Goal: Communication & Community: Answer question/provide support

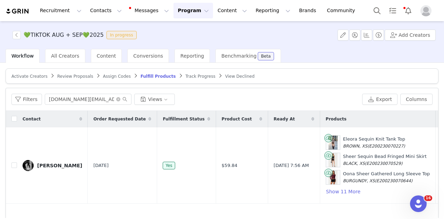
scroll to position [0, 265]
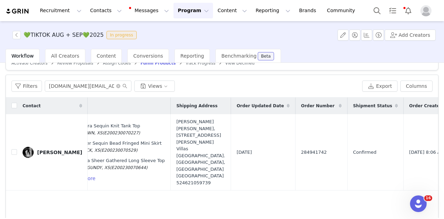
click at [175, 12] on button "Program Program" at bounding box center [193, 11] width 40 height 16
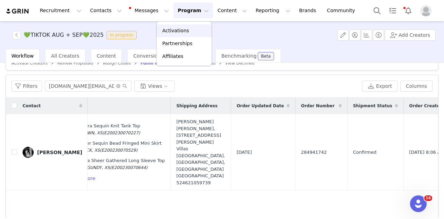
click at [185, 32] on p "Activations" at bounding box center [175, 30] width 27 height 7
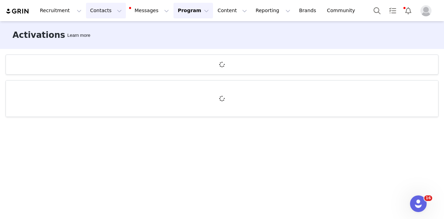
click at [103, 9] on button "Contacts Contacts" at bounding box center [106, 11] width 40 height 16
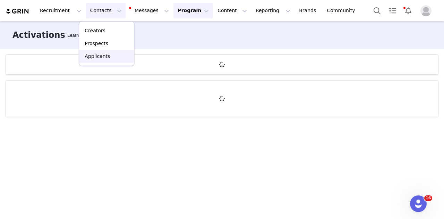
click at [122, 50] on link "Applicants" at bounding box center [106, 56] width 55 height 13
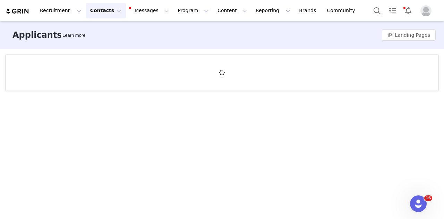
click at [101, 15] on button "Contacts Contacts" at bounding box center [106, 11] width 40 height 16
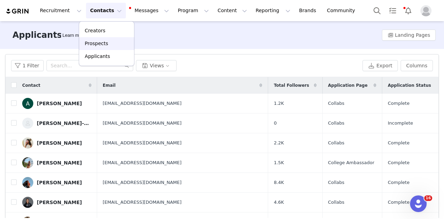
click at [99, 41] on p "Prospects" at bounding box center [96, 43] width 23 height 7
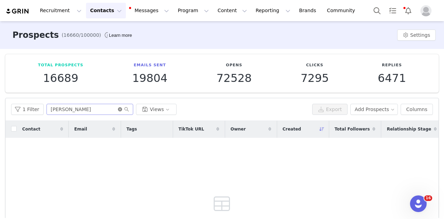
click at [119, 109] on icon "icon: close-circle" at bounding box center [120, 109] width 4 height 4
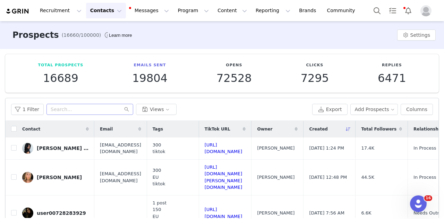
scroll to position [93, 0]
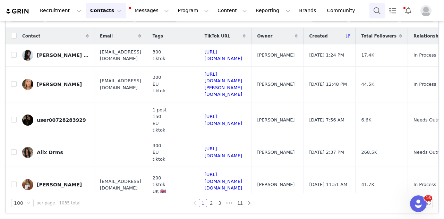
click at [374, 7] on button "Search" at bounding box center [376, 11] width 15 height 16
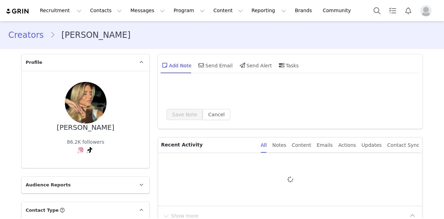
type input "+1 ([GEOGRAPHIC_DATA])"
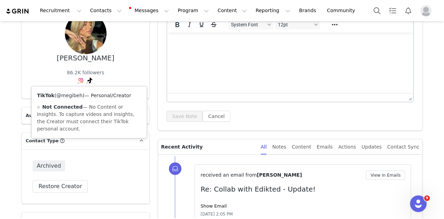
click at [72, 95] on link "@megibeh" at bounding box center [69, 96] width 26 height 6
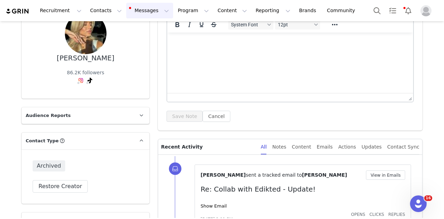
click at [126, 18] on button "Messages Messages" at bounding box center [149, 11] width 47 height 16
click at [130, 40] on p "Inbox" at bounding box center [126, 43] width 13 height 7
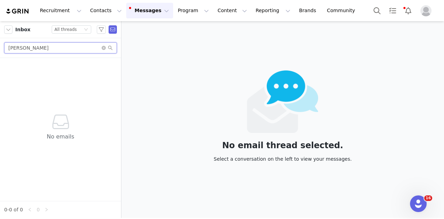
click at [53, 53] on div "[PERSON_NAME]" at bounding box center [60, 48] width 121 height 20
click at [53, 53] on input "[PERSON_NAME]" at bounding box center [60, 47] width 113 height 11
paste input "[EMAIL_ADDRESS][PERSON_NAME][DOMAIN_NAME]"
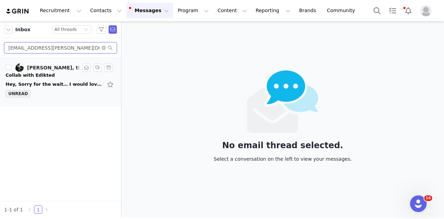
type input "[EMAIL_ADDRESS][PERSON_NAME][DOMAIN_NAME]"
click at [55, 73] on div "Collab with Edikted" at bounding box center [61, 75] width 110 height 7
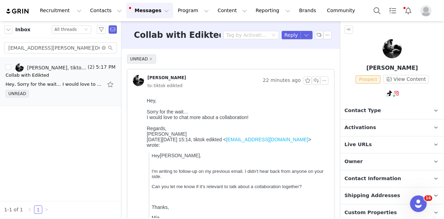
scroll to position [52, 0]
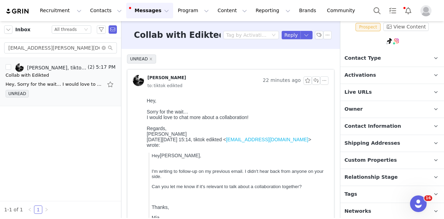
click at [365, 192] on p "Tags Keep track of your contacts by assigning them tags. You can then filter yo…" at bounding box center [383, 194] width 87 height 17
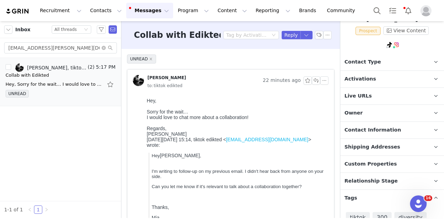
scroll to position [0, 0]
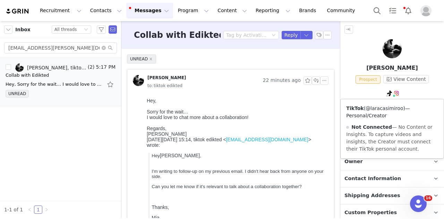
click at [376, 109] on link "@laracasimiroo" at bounding box center [383, 108] width 37 height 6
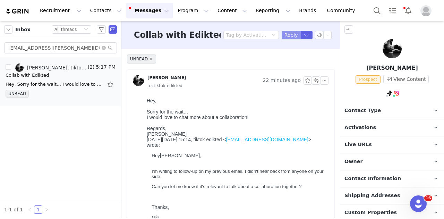
click at [286, 34] on button "Reply" at bounding box center [291, 35] width 19 height 8
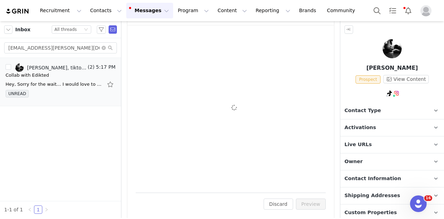
scroll to position [305, 0]
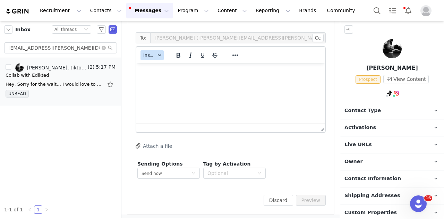
click at [153, 57] on span "Insert" at bounding box center [149, 55] width 12 height 6
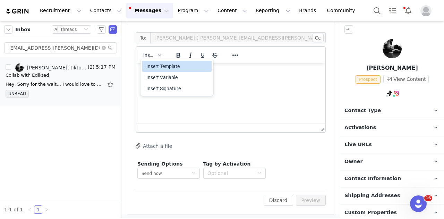
click at [156, 67] on div "Insert Template" at bounding box center [177, 66] width 62 height 8
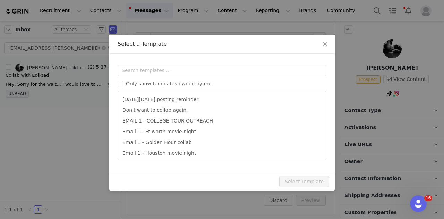
scroll to position [0, 0]
click at [176, 68] on input "text" at bounding box center [222, 70] width 209 height 11
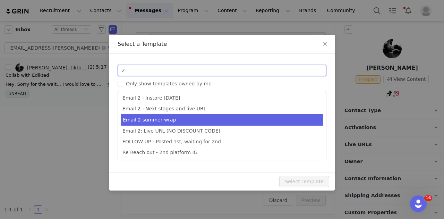
type input "2"
click at [242, 114] on li "Email 2 summer wrap" at bounding box center [222, 119] width 202 height 11
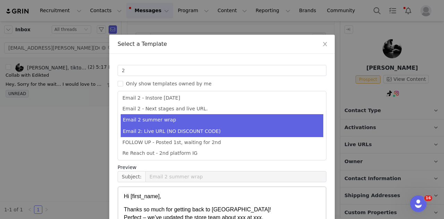
drag, startPoint x: 249, startPoint y: 112, endPoint x: 260, endPoint y: 133, distance: 23.6
click at [249, 112] on li "Email 2 - Next stages and live URL." at bounding box center [222, 108] width 202 height 11
type input "Collab with Edikted"
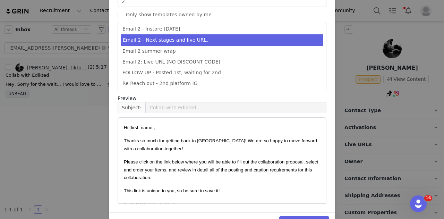
scroll to position [89, 0]
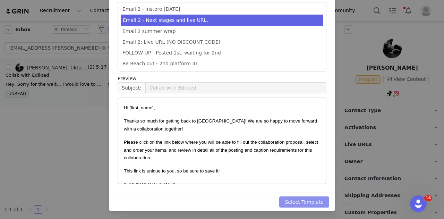
click at [310, 200] on button "Select Template" at bounding box center [304, 201] width 50 height 11
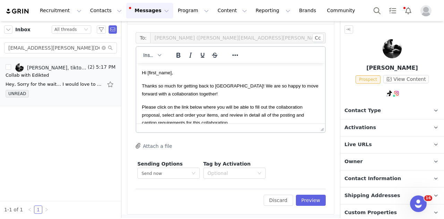
scroll to position [1, 0]
click at [315, 202] on button "Preview" at bounding box center [311, 199] width 30 height 11
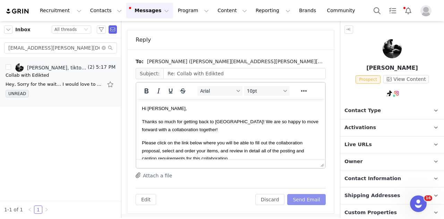
scroll to position [0, 0]
click at [358, 155] on p "Owner The account user who owns the contact" at bounding box center [383, 161] width 87 height 17
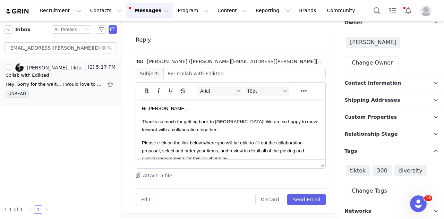
scroll to position [139, 0]
click at [385, 130] on span "Relationship Stage" at bounding box center [370, 134] width 53 height 8
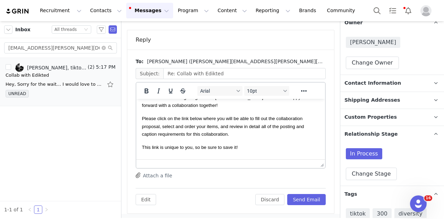
scroll to position [35, 0]
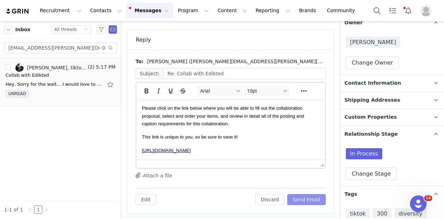
click at [303, 199] on button "Send Email" at bounding box center [306, 199] width 38 height 11
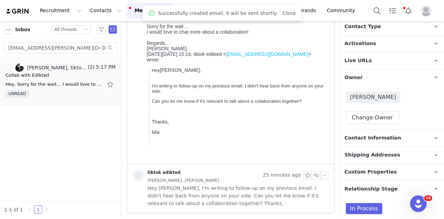
scroll to position [0, 0]
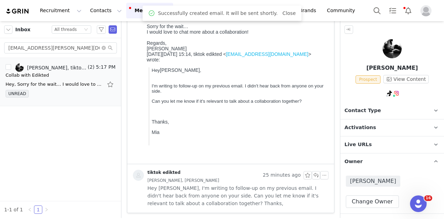
click at [374, 111] on span "Contact Type" at bounding box center [362, 111] width 36 height 8
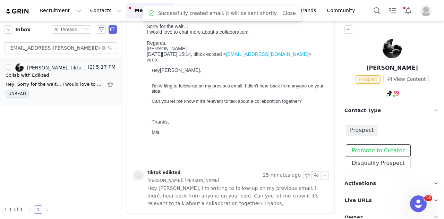
click at [373, 150] on button "Promote to Creator" at bounding box center [378, 150] width 65 height 12
click at [373, 179] on p "Activations" at bounding box center [383, 183] width 87 height 17
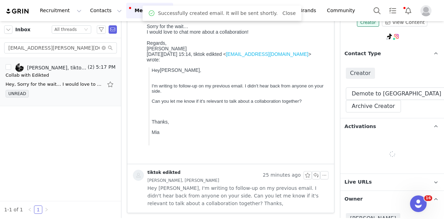
scroll to position [104, 0]
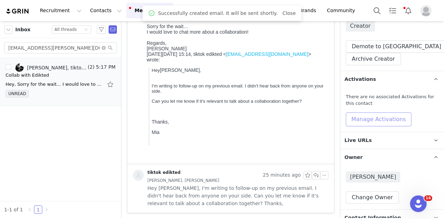
click at [381, 115] on button "Manage Activations" at bounding box center [379, 119] width 66 height 14
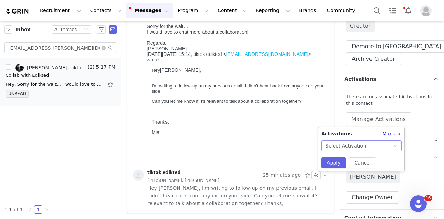
click at [368, 145] on div "Select Activation" at bounding box center [359, 145] width 68 height 10
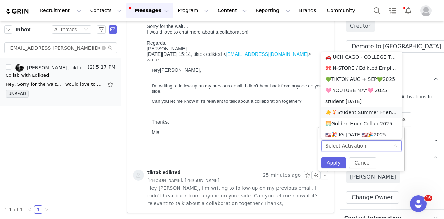
scroll to position [347, 0]
click at [356, 79] on li "💚TIKTOK AUG + SEP💚2025" at bounding box center [361, 78] width 81 height 11
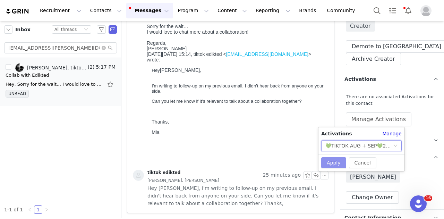
click at [338, 163] on button "Apply" at bounding box center [333, 162] width 25 height 11
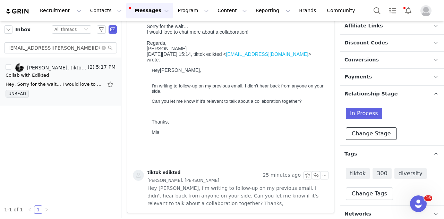
click at [372, 131] on button "Change Stage" at bounding box center [371, 133] width 51 height 12
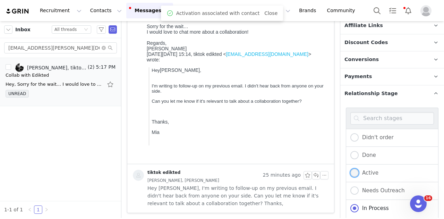
click at [366, 172] on span "Active" at bounding box center [368, 173] width 20 height 6
click at [358, 172] on input "Active" at bounding box center [354, 172] width 8 height 9
radio input "true"
radio input "false"
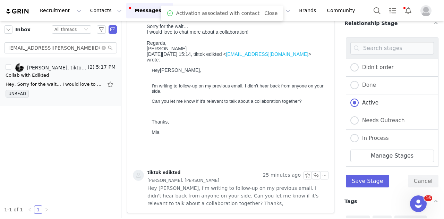
scroll to position [464, 0]
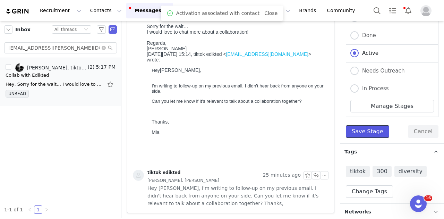
click at [369, 133] on button "Save Stage" at bounding box center [367, 131] width 43 height 12
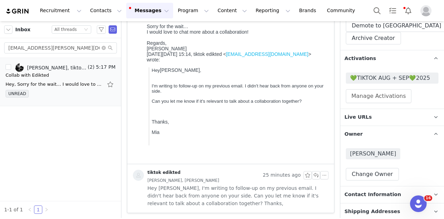
scroll to position [48, 0]
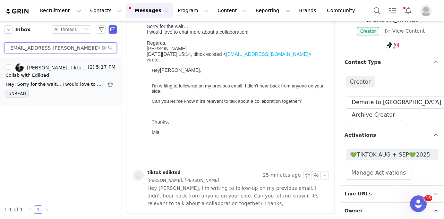
click at [61, 44] on input "[EMAIL_ADDRESS][PERSON_NAME][DOMAIN_NAME]" at bounding box center [60, 47] width 113 height 11
paste input "[PERSON_NAME].payne219"
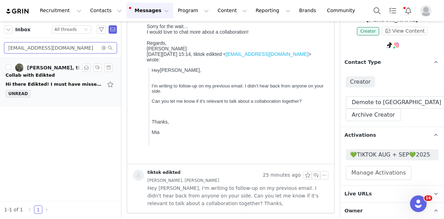
type input "[EMAIL_ADDRESS][DOMAIN_NAME]"
click at [73, 79] on div "Hi there Edikted! I must have missed your previous email!! I would absolutely l…" at bounding box center [61, 84] width 110 height 11
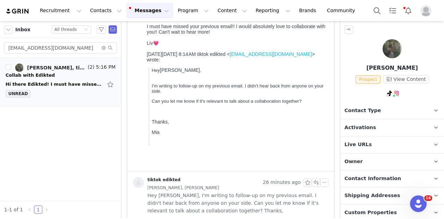
scroll to position [0, 0]
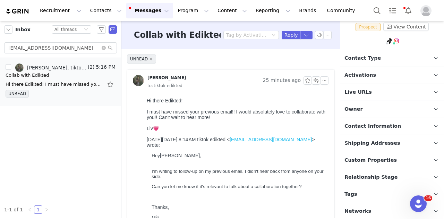
click at [395, 197] on p "Tags Keep track of your contacts by assigning them tags. You can then filter yo…" at bounding box center [383, 194] width 87 height 17
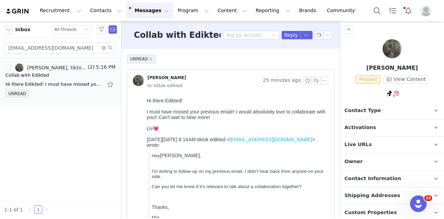
click at [366, 165] on p "Owner The account user who owns the contact" at bounding box center [383, 161] width 87 height 17
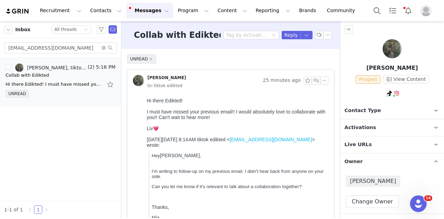
click at [352, 124] on span "Activations" at bounding box center [360, 128] width 32 height 8
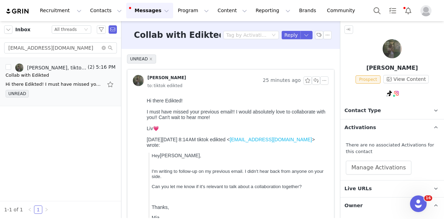
click at [362, 113] on span "Contact Type" at bounding box center [362, 111] width 36 height 8
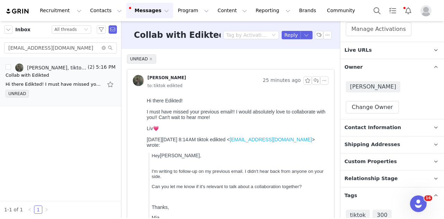
scroll to position [239, 0]
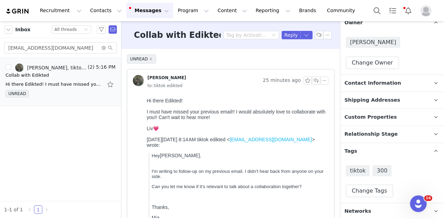
click at [378, 133] on span "Relationship Stage" at bounding box center [370, 134] width 53 height 8
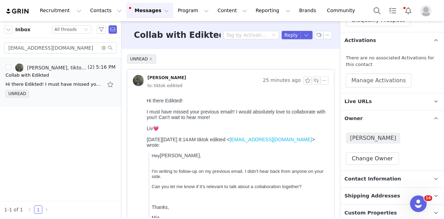
scroll to position [0, 0]
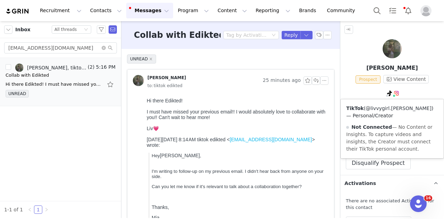
click at [376, 107] on link "@livvygirl.[PERSON_NAME]" at bounding box center [398, 108] width 66 height 6
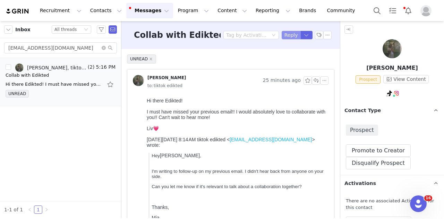
click at [285, 34] on button "Reply" at bounding box center [291, 35] width 19 height 8
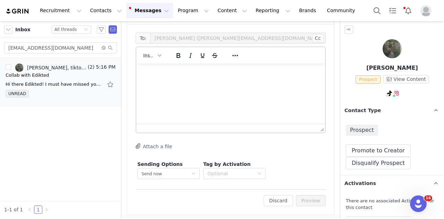
click at [148, 49] on div "Insert" at bounding box center [152, 56] width 32 height 14
click at [156, 57] on button "Insert" at bounding box center [151, 56] width 23 height 10
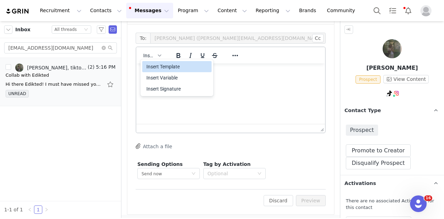
click at [154, 71] on div "Insert Template" at bounding box center [176, 66] width 69 height 11
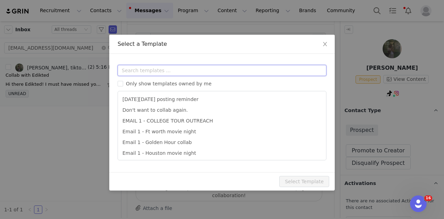
click at [180, 71] on input "text" at bounding box center [222, 70] width 209 height 11
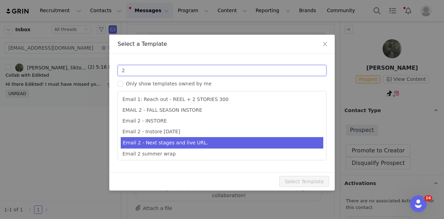
type input "2"
type input "Collab with Edikted"
click at [206, 142] on li "Email 2 - Next stages and live URL." at bounding box center [222, 142] width 202 height 11
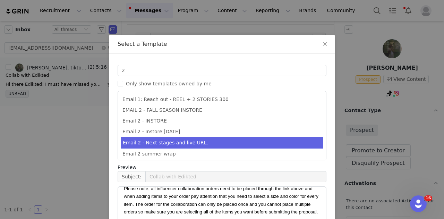
scroll to position [184, 0]
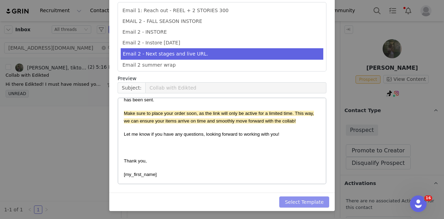
click at [318, 201] on button "Select Template" at bounding box center [304, 201] width 50 height 11
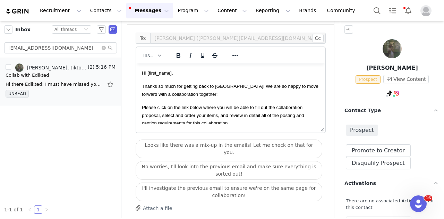
scroll to position [367, 0]
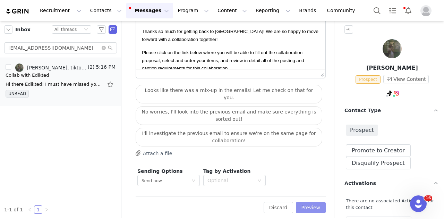
click at [312, 202] on button "Preview" at bounding box center [311, 207] width 30 height 11
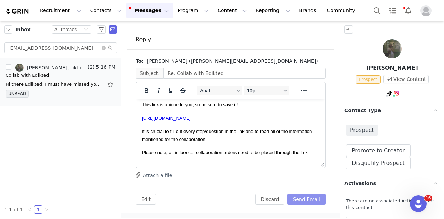
scroll to position [69, 0]
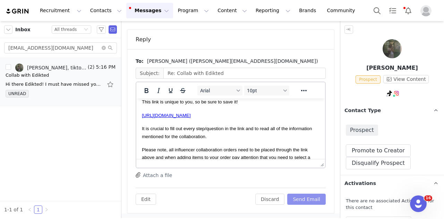
click at [310, 197] on button "Send Email" at bounding box center [306, 198] width 38 height 11
click at [362, 149] on button "Promote to Creator" at bounding box center [378, 150] width 65 height 12
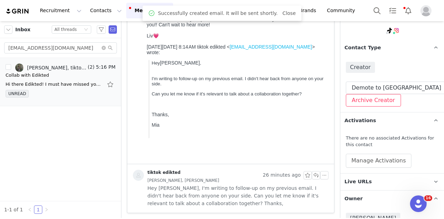
scroll to position [104, 0]
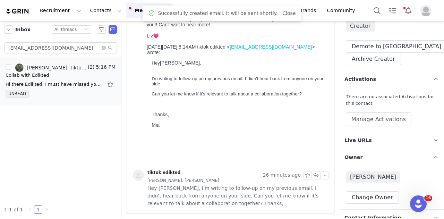
click at [387, 142] on p "Live URLs" at bounding box center [383, 140] width 87 height 17
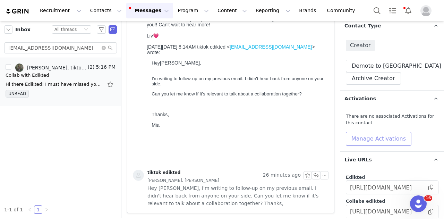
scroll to position [69, 0]
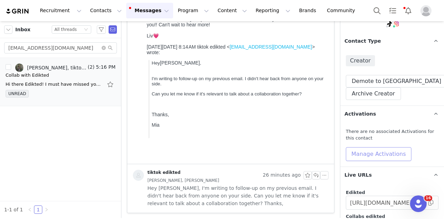
click at [370, 158] on button "Manage Activations" at bounding box center [379, 154] width 66 height 14
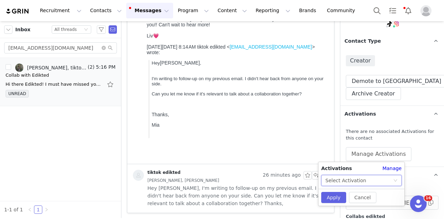
click at [352, 180] on div "Select Activation" at bounding box center [345, 180] width 41 height 10
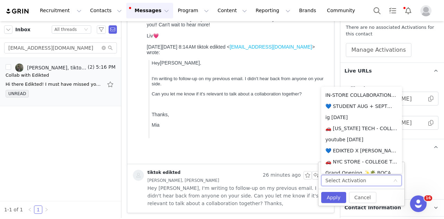
scroll to position [309, 0]
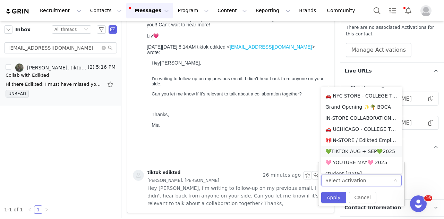
click at [378, 151] on li "💚TIKTOK AUG + SEP💚2025" at bounding box center [361, 151] width 81 height 11
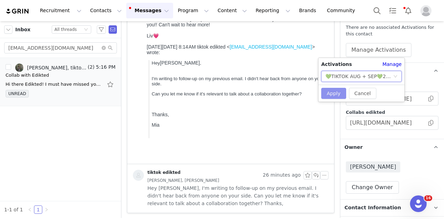
drag, startPoint x: 329, startPoint y: 94, endPoint x: 332, endPoint y: 96, distance: 3.7
click at [329, 94] on button "Apply" at bounding box center [333, 93] width 25 height 11
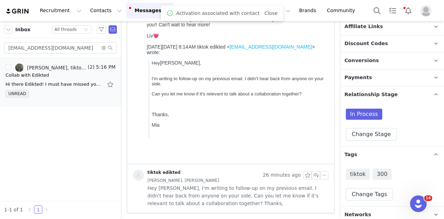
scroll to position [406, 0]
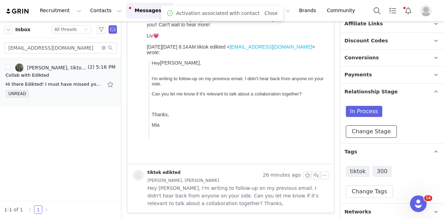
click at [361, 126] on button "Change Stage" at bounding box center [371, 131] width 51 height 12
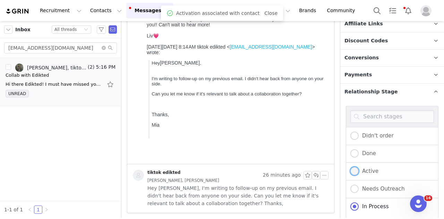
click at [369, 170] on span "Active" at bounding box center [368, 171] width 20 height 6
click at [358, 170] on input "Active" at bounding box center [354, 171] width 8 height 9
radio input "true"
radio input "false"
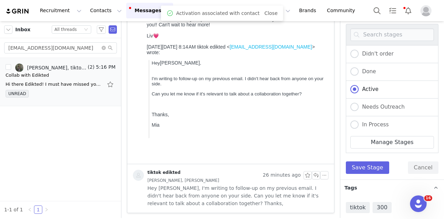
scroll to position [524, 0]
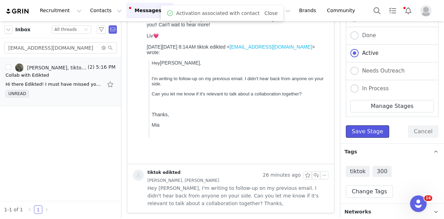
click at [365, 131] on button "Save Stage" at bounding box center [367, 131] width 43 height 12
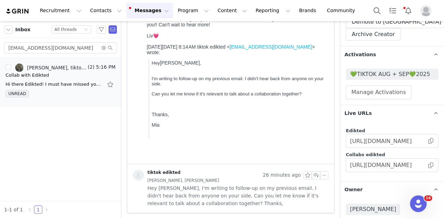
scroll to position [93, 0]
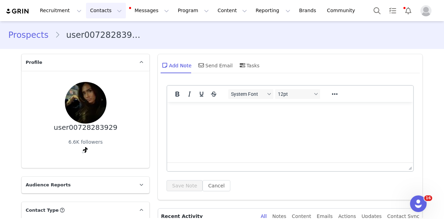
drag, startPoint x: 105, startPoint y: 12, endPoint x: 110, endPoint y: 18, distance: 7.1
click at [105, 12] on button "Contacts Contacts" at bounding box center [106, 11] width 40 height 16
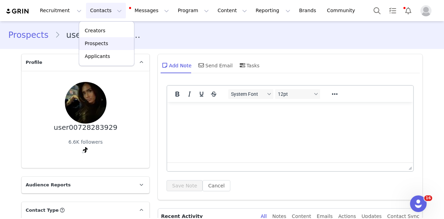
click at [109, 44] on div "Prospects" at bounding box center [106, 43] width 46 height 7
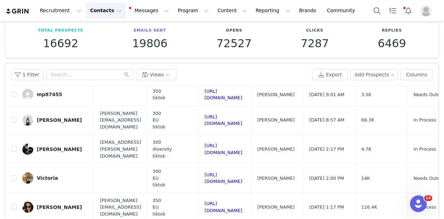
scroll to position [277, 0]
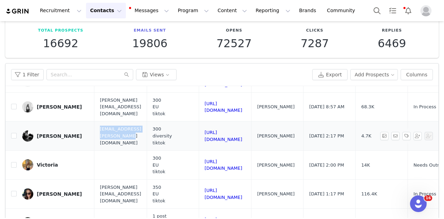
drag, startPoint x: 158, startPoint y: 120, endPoint x: 106, endPoint y: 110, distance: 53.2
click at [106, 121] on td "[EMAIL_ADDRESS][PERSON_NAME][DOMAIN_NAME]" at bounding box center [120, 135] width 52 height 29
copy span "[EMAIL_ADDRESS][PERSON_NAME][DOMAIN_NAME]"
click at [14, 133] on input "checkbox" at bounding box center [14, 136] width 6 height 6
checkbox input "true"
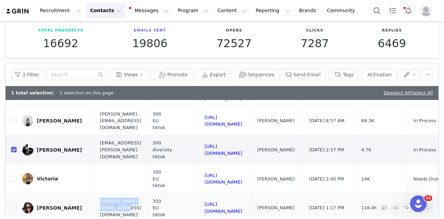
drag, startPoint x: 153, startPoint y: 193, endPoint x: 91, endPoint y: 197, distance: 61.5
click at [94, 197] on td "sarah@agencemusthave.com" at bounding box center [120, 207] width 52 height 29
copy span "sarah@agencemusthave.com"
click at [11, 205] on input "checkbox" at bounding box center [14, 208] width 6 height 6
checkbox input "true"
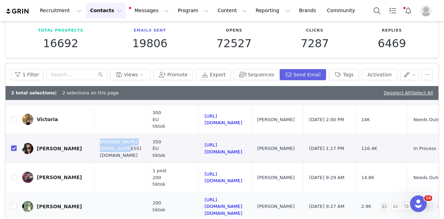
scroll to position [347, 0]
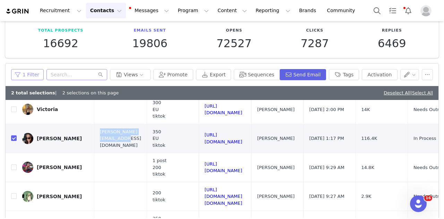
click at [22, 78] on button "1 Filter" at bounding box center [27, 74] width 33 height 11
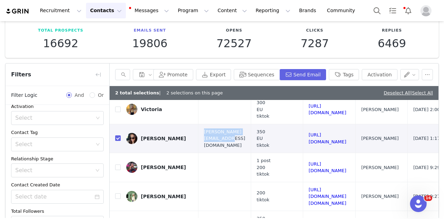
scroll to position [97, 0]
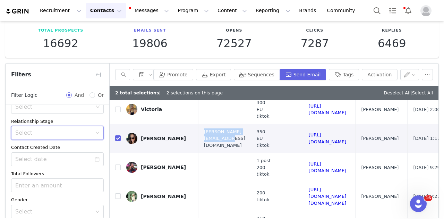
click at [70, 128] on div "Select" at bounding box center [55, 132] width 80 height 13
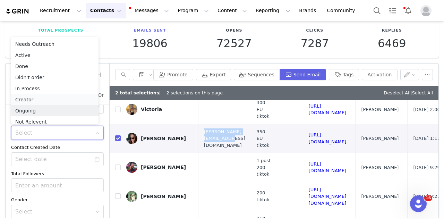
scroll to position [3, 0]
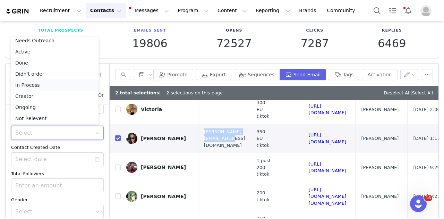
click at [48, 84] on li "In Process" at bounding box center [54, 84] width 87 height 11
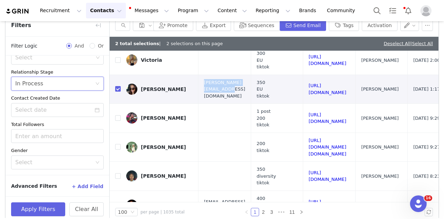
scroll to position [93, 0]
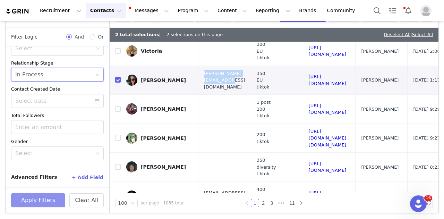
click at [38, 196] on button "Apply Filters" at bounding box center [38, 200] width 54 height 14
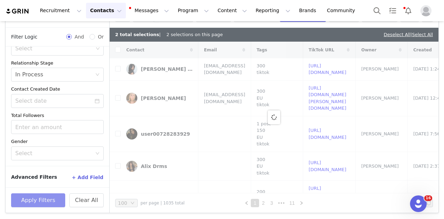
checkbox input "true"
checkbox input "false"
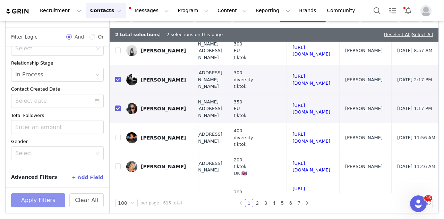
scroll to position [173, 0]
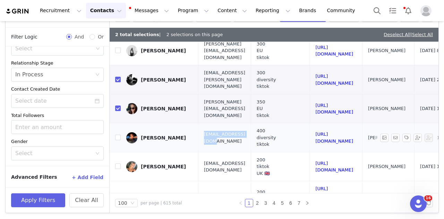
drag, startPoint x: 267, startPoint y: 124, endPoint x: 153, endPoint y: 127, distance: 113.7
click at [202, 125] on td "idania171@gmail.com" at bounding box center [224, 137] width 52 height 29
copy span "idania171@gmail.com"
click at [115, 135] on input "checkbox" at bounding box center [118, 138] width 6 height 6
checkbox input "true"
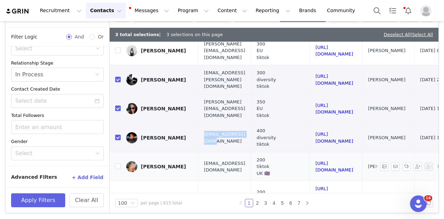
drag, startPoint x: 268, startPoint y: 156, endPoint x: 192, endPoint y: 152, distance: 75.7
click at [192, 152] on tr "Arabella Kingg arabella_king@icloud.com 200 tiktok UK 🇬🇧 https://www.tiktok.com…" at bounding box center [397, 166] width 574 height 29
copy tr "arabella_king@icloud.com"
drag, startPoint x: 116, startPoint y: 154, endPoint x: 153, endPoint y: 152, distance: 37.2
click at [116, 163] on input "checkbox" at bounding box center [118, 166] width 6 height 6
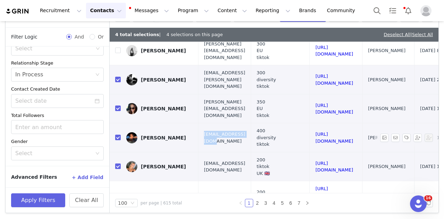
scroll to position [208, 0]
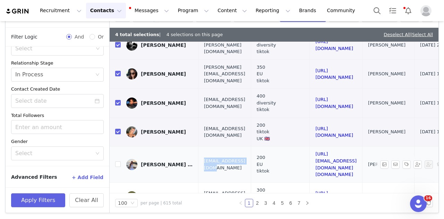
drag, startPoint x: 250, startPoint y: 146, endPoint x: 200, endPoint y: 149, distance: 50.0
click at [200, 149] on td "tpicapell@gmail.com" at bounding box center [224, 164] width 52 height 36
copy span "tpicapell@gmail.com"
click at [115, 129] on input "checkbox" at bounding box center [118, 132] width 6 height 6
checkbox input "false"
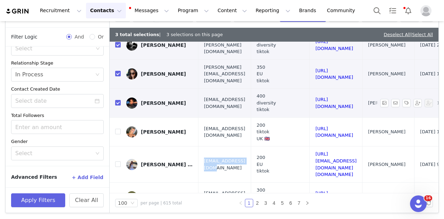
drag, startPoint x: 253, startPoint y: 88, endPoint x: 187, endPoint y: 89, distance: 66.6
click at [187, 89] on tr "Idania Hopkin idania171@gmail.com 400 diversity tiktok https://www.tiktok.com/@…" at bounding box center [397, 102] width 574 height 29
copy tr "idania171@gmail.com"
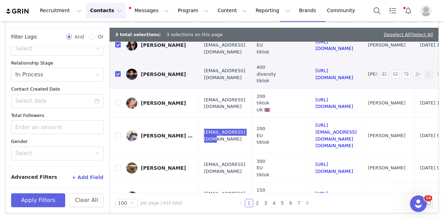
scroll to position [243, 0]
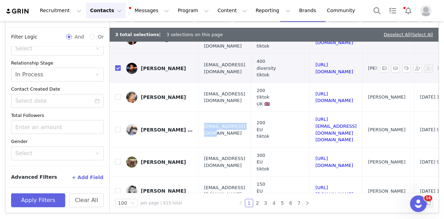
click at [117, 65] on input "checkbox" at bounding box center [118, 68] width 6 height 6
checkbox input "false"
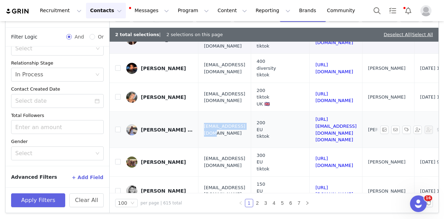
drag, startPoint x: 248, startPoint y: 110, endPoint x: 198, endPoint y: 112, distance: 50.0
click at [198, 112] on td "tpicapell@gmail.com" at bounding box center [224, 130] width 52 height 36
copy span "tpicapell@gmail.com"
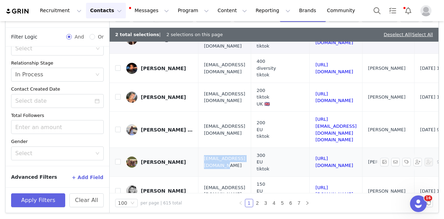
drag, startPoint x: 269, startPoint y: 142, endPoint x: 200, endPoint y: 140, distance: 69.4
click at [200, 147] on td "liesjeharmelen@gmail.com" at bounding box center [224, 161] width 52 height 29
copy span "liesjeharmelen@gmail.com"
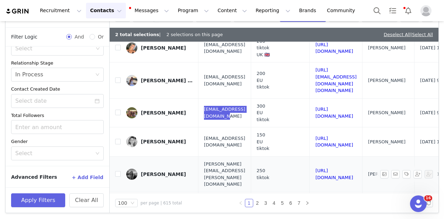
scroll to position [312, 0]
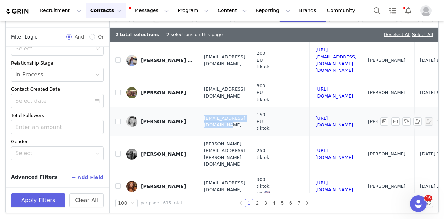
drag, startPoint x: 263, startPoint y: 102, endPoint x: 202, endPoint y: 102, distance: 61.0
click at [202, 107] on td "nikkischram2005@gmail.com" at bounding box center [224, 121] width 52 height 29
copy span "nikkischram2005@gmail.com"
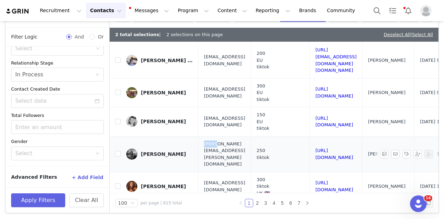
click at [213, 136] on td "katie.lochner@gmx.de" at bounding box center [224, 154] width 52 height 36
drag, startPoint x: 262, startPoint y: 124, endPoint x: 204, endPoint y: 126, distance: 58.3
click at [204, 136] on td "katie.lochner@gmx.de" at bounding box center [224, 154] width 52 height 36
copy span "katie.lochner@gmx.de"
click at [115, 151] on input "checkbox" at bounding box center [118, 154] width 6 height 6
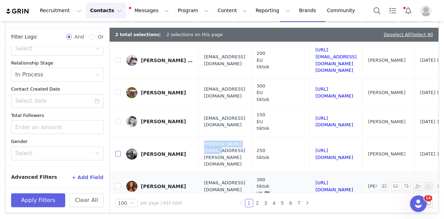
checkbox input "true"
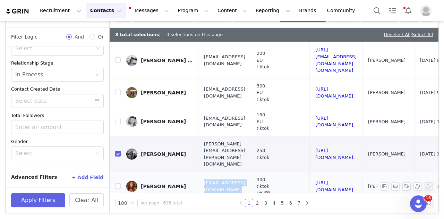
drag, startPoint x: 233, startPoint y: 150, endPoint x: 198, endPoint y: 147, distance: 35.8
click at [198, 172] on tr "Libby Heath Libbyisabelleheath@gmail.com 300 tiktok UK 🇬🇧 https://www.tiktok.co…" at bounding box center [397, 186] width 574 height 29
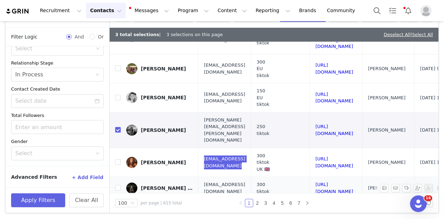
scroll to position [347, 0]
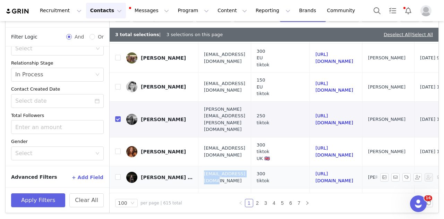
drag, startPoint x: 258, startPoint y: 140, endPoint x: 201, endPoint y: 138, distance: 56.9
click at [201, 166] on td "inesm51223@gmail.com" at bounding box center [224, 177] width 52 height 22
click at [116, 174] on input "checkbox" at bounding box center [118, 177] width 6 height 6
checkbox input "true"
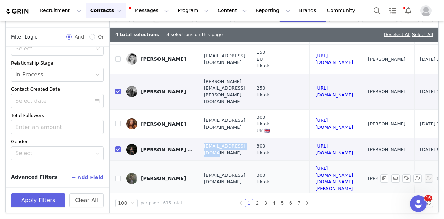
scroll to position [381, 0]
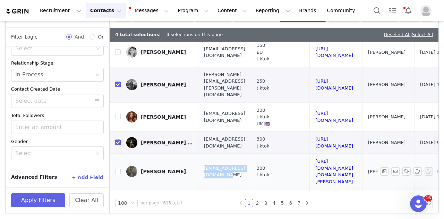
drag, startPoint x: 241, startPoint y: 133, endPoint x: 200, endPoint y: 133, distance: 41.6
click at [200, 154] on td "[EMAIL_ADDRESS][DOMAIN_NAME]" at bounding box center [224, 172] width 52 height 36
click at [119, 168] on input "checkbox" at bounding box center [118, 171] width 6 height 6
checkbox input "true"
drag, startPoint x: 268, startPoint y: 155, endPoint x: 202, endPoint y: 147, distance: 66.7
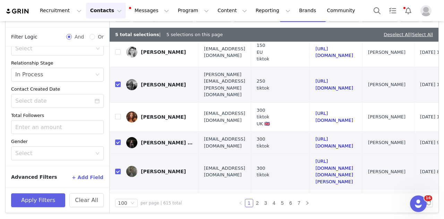
click at [202, 189] on td "contact@helenarico.com" at bounding box center [224, 200] width 52 height 22
drag, startPoint x: 258, startPoint y: 176, endPoint x: 193, endPoint y: 171, distance: 64.7
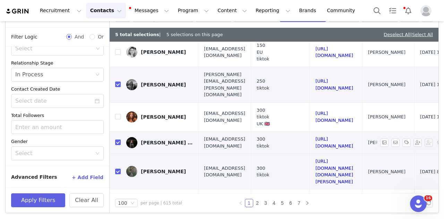
checkbox input "true"
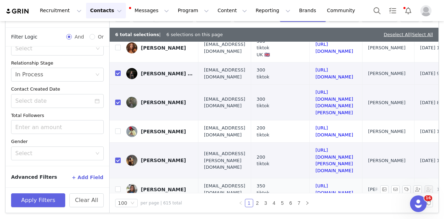
scroll to position [451, 0]
drag, startPoint x: 264, startPoint y: 126, endPoint x: 203, endPoint y: 128, distance: 61.1
click at [203, 178] on td "kayleehopper99@gmail.com" at bounding box center [224, 189] width 52 height 22
drag, startPoint x: 119, startPoint y: 125, endPoint x: 215, endPoint y: 135, distance: 96.5
click at [119, 186] on input "checkbox" at bounding box center [118, 189] width 6 height 6
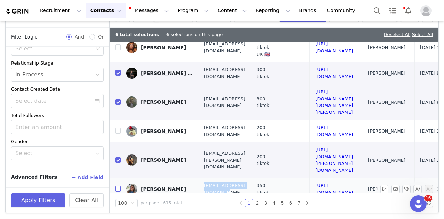
checkbox input "true"
drag, startPoint x: 273, startPoint y: 149, endPoint x: 203, endPoint y: 148, distance: 69.3
click at [203, 200] on td "YasminJiselKrownz@gmail.com" at bounding box center [224, 211] width 52 height 22
drag, startPoint x: 116, startPoint y: 148, endPoint x: 163, endPoint y: 131, distance: 50.1
click at [116, 208] on input "checkbox" at bounding box center [118, 211] width 6 height 6
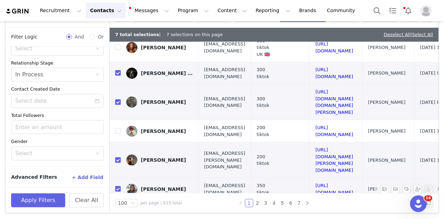
checkbox input "true"
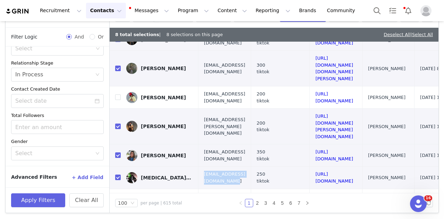
scroll to position [520, 0]
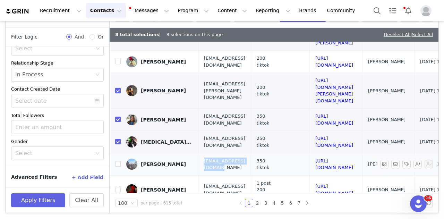
drag, startPoint x: 257, startPoint y: 104, endPoint x: 202, endPoint y: 104, distance: 55.5
click at [202, 153] on td "ingridmalte@icloud.com" at bounding box center [224, 164] width 52 height 22
drag, startPoint x: 118, startPoint y: 102, endPoint x: 172, endPoint y: 109, distance: 54.4
click at [118, 161] on input "checkbox" at bounding box center [118, 164] width 6 height 6
checkbox input "true"
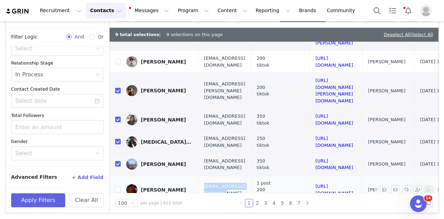
drag, startPoint x: 251, startPoint y: 124, endPoint x: 203, endPoint y: 126, distance: 47.9
click at [203, 175] on td "karlaalajdi@hotmail.com" at bounding box center [224, 189] width 52 height 29
drag, startPoint x: 117, startPoint y: 127, endPoint x: 219, endPoint y: 146, distance: 103.7
click at [117, 187] on input "checkbox" at bounding box center [118, 190] width 6 height 6
checkbox input "true"
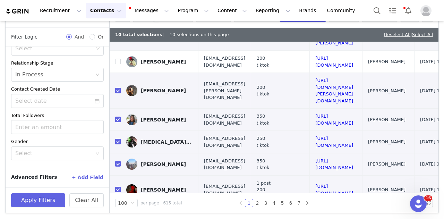
drag, startPoint x: 255, startPoint y: 176, endPoint x: 201, endPoint y: 175, distance: 53.7
checkbox input "true"
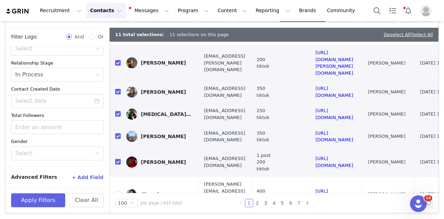
scroll to position [589, 0]
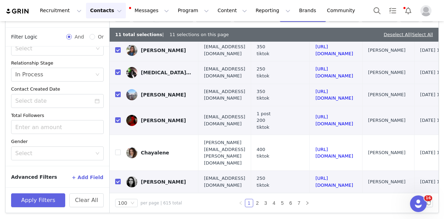
drag, startPoint x: 260, startPoint y: 130, endPoint x: 200, endPoint y: 125, distance: 60.2
click at [200, 193] on td "marieesaethre@gmail.com" at bounding box center [224, 211] width 52 height 36
drag, startPoint x: 257, startPoint y: 146, endPoint x: 202, endPoint y: 146, distance: 54.8
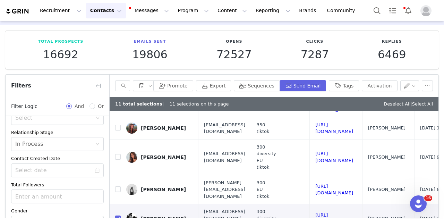
scroll to position [0, 0]
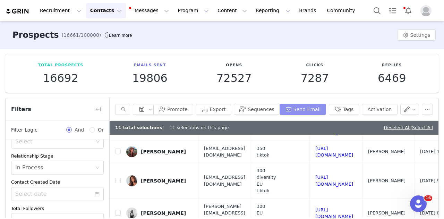
click at [309, 112] on button "Send Email" at bounding box center [302, 109] width 47 height 11
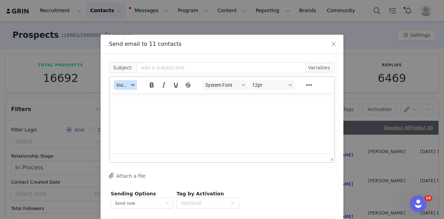
click at [128, 81] on button "Insert" at bounding box center [125, 85] width 23 height 10
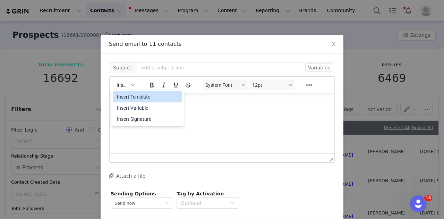
click at [130, 92] on div "Insert Template" at bounding box center [147, 96] width 69 height 11
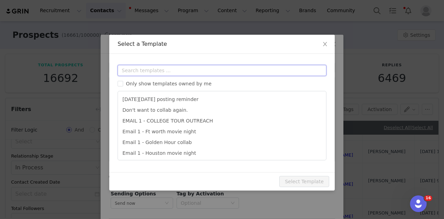
click at [134, 70] on input "text" at bounding box center [222, 70] width 209 height 11
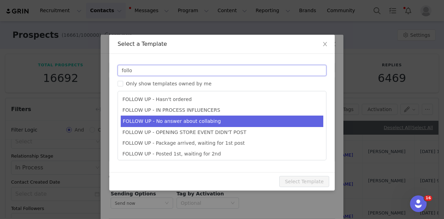
type input "follo"
click at [198, 107] on li "FOLLOW UP - IN PROCESS INFLUENCERS" at bounding box center [222, 110] width 202 height 11
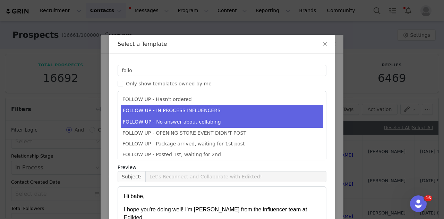
click at [220, 120] on li "FOLLOW UP - No answer about collabing" at bounding box center [222, 121] width 202 height 11
type input "Collab with Edikted"
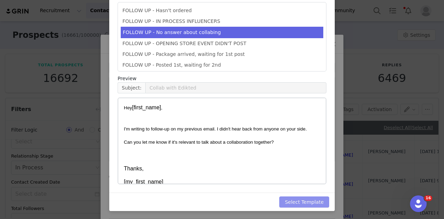
click at [317, 202] on button "Select Template" at bounding box center [304, 201] width 50 height 11
type input "Collab with Edikted"
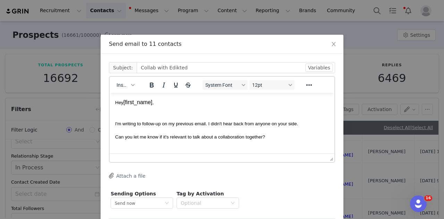
scroll to position [33, 0]
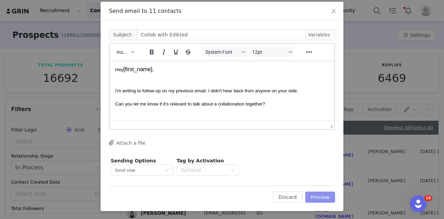
click at [318, 197] on button "Preview" at bounding box center [320, 196] width 30 height 11
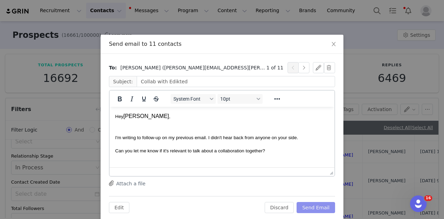
scroll to position [0, 0]
click at [317, 204] on button "Send Email" at bounding box center [315, 207] width 38 height 11
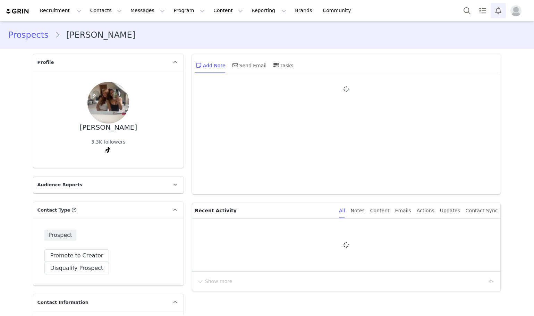
type input "+1 ([GEOGRAPHIC_DATA])"
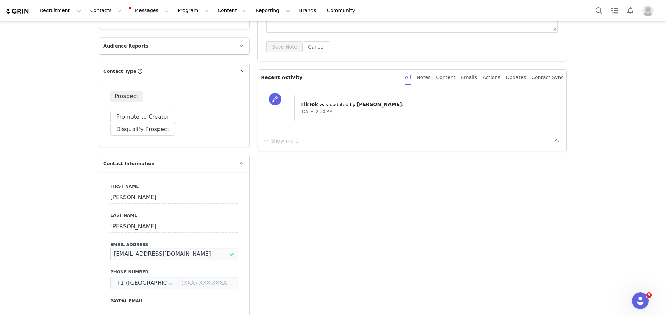
drag, startPoint x: 189, startPoint y: 244, endPoint x: 97, endPoint y: 230, distance: 93.4
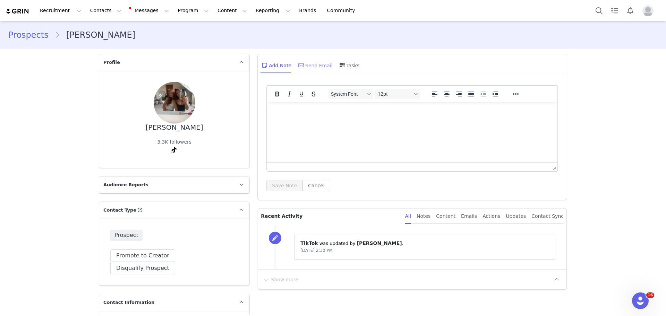
click at [303, 72] on div "Send Email" at bounding box center [315, 65] width 36 height 17
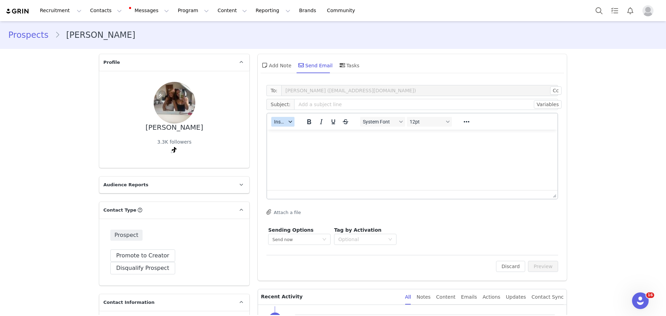
click at [278, 119] on span "Insert" at bounding box center [280, 122] width 12 height 6
click at [280, 130] on div "Insert Template" at bounding box center [306, 134] width 62 height 8
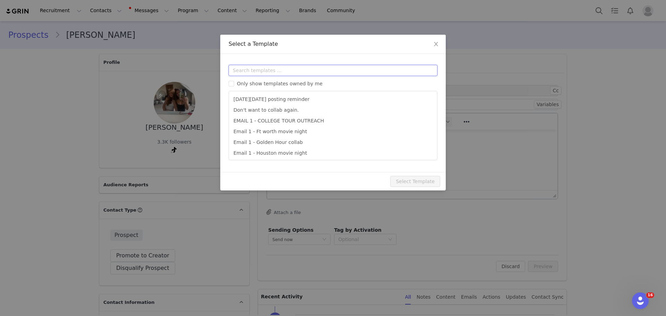
click at [301, 71] on input "text" at bounding box center [332, 70] width 209 height 11
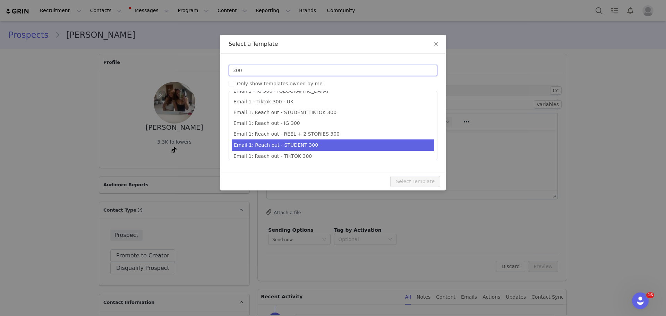
scroll to position [13, 0]
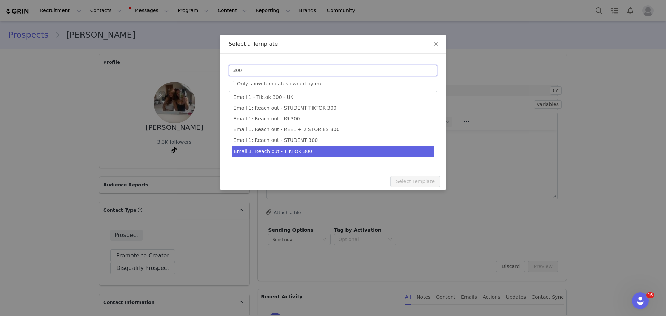
type input "300"
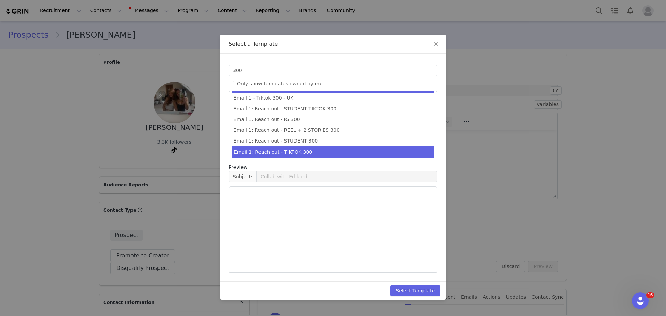
click at [341, 153] on li "Email 1: Reach out - TIKTOK 300" at bounding box center [333, 151] width 202 height 11
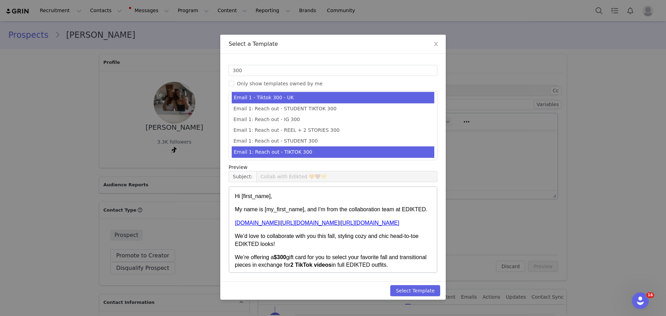
click at [327, 98] on li "Email 1 - Tiktok 300 - UK" at bounding box center [333, 97] width 202 height 11
type input "Collab with Edikted"
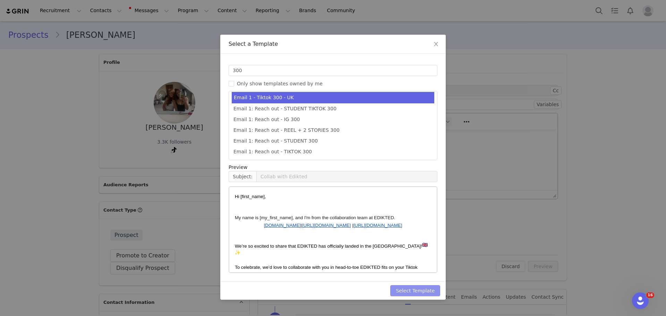
click at [418, 291] on button "Select Template" at bounding box center [415, 290] width 50 height 11
type input "Collab with Edikted"
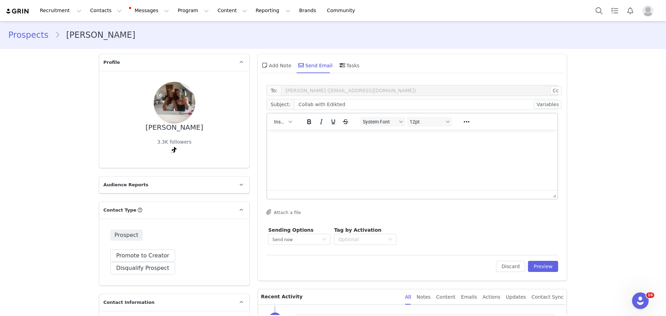
scroll to position [0, 0]
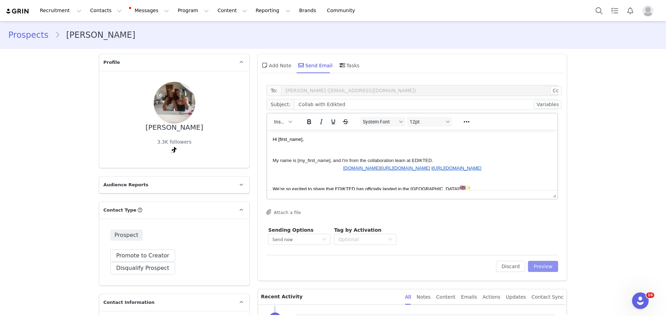
click at [533, 263] on button "Preview" at bounding box center [543, 266] width 30 height 11
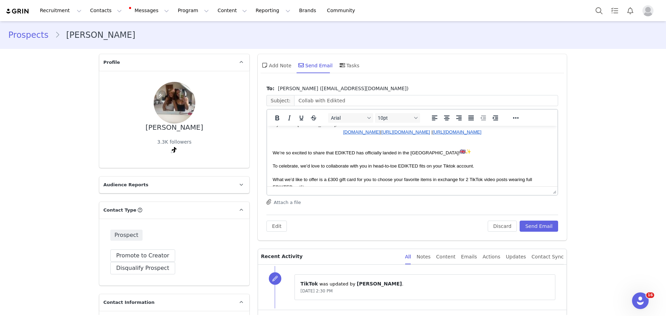
scroll to position [117, 0]
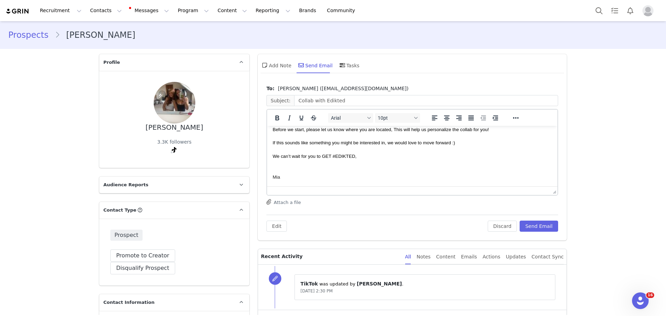
drag, startPoint x: 272, startPoint y: 134, endPoint x: 324, endPoint y: 250, distance: 127.3
click at [324, 186] on html "Hi Jess, My name is Mia, and I'm from the collaboration team at EDIKTED. www.ed…" at bounding box center [412, 97] width 290 height 177
copy body "Hi Jess, My name is Mia, and I'm from the collaboration team at EDIKTED. www.ed…"
click at [497, 223] on button "Discard" at bounding box center [501, 225] width 29 height 11
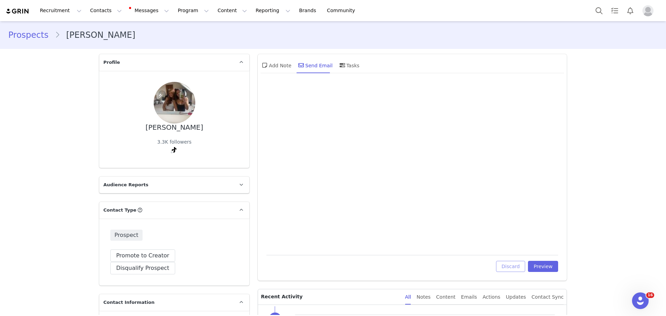
scroll to position [0, 0]
click at [510, 262] on button "Discard" at bounding box center [510, 266] width 29 height 11
